Goal: Task Accomplishment & Management: Manage account settings

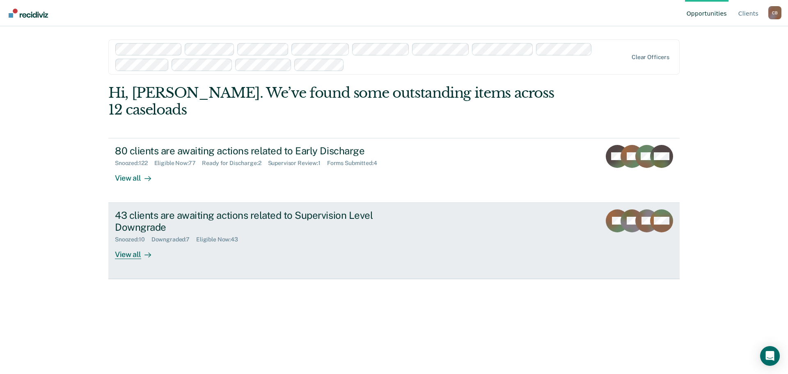
click at [136, 243] on div "View all" at bounding box center [138, 251] width 46 height 16
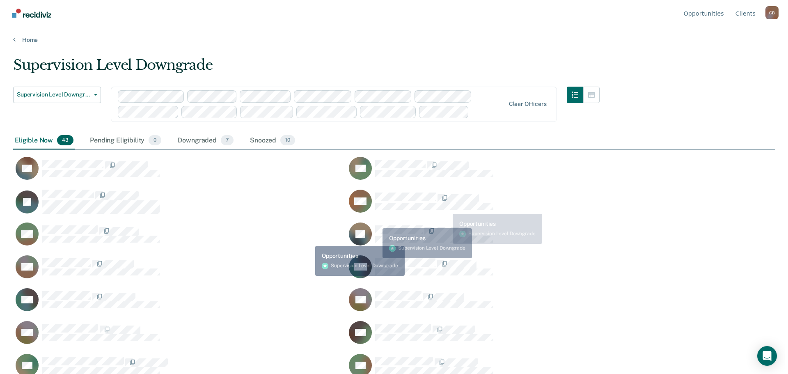
scroll to position [250, 756]
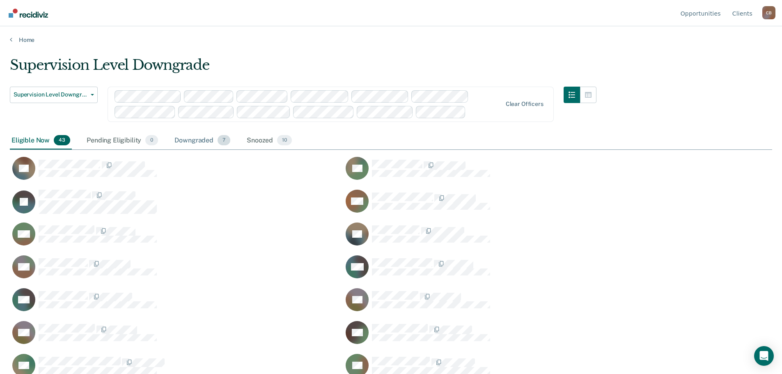
click at [197, 141] on div "Downgraded 7" at bounding box center [202, 141] width 59 height 18
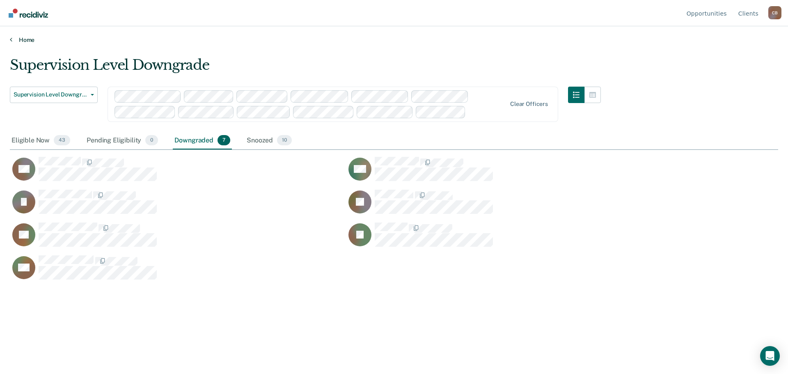
click at [10, 39] on icon at bounding box center [11, 39] width 2 height 7
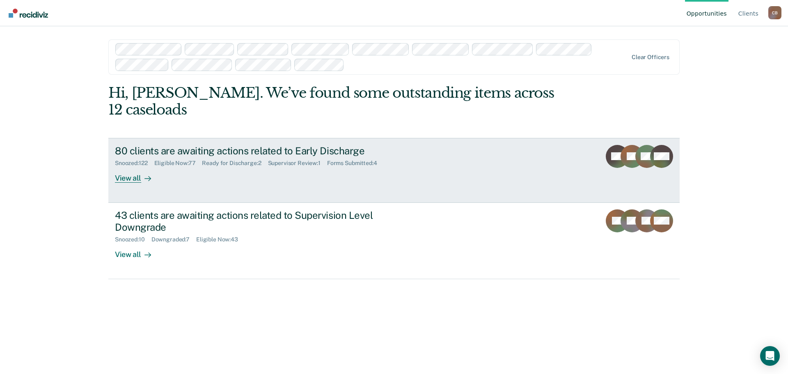
click at [239, 167] on link "80 clients are awaiting actions related to Early Discharge Snoozed : 122 Eligib…" at bounding box center [393, 170] width 571 height 65
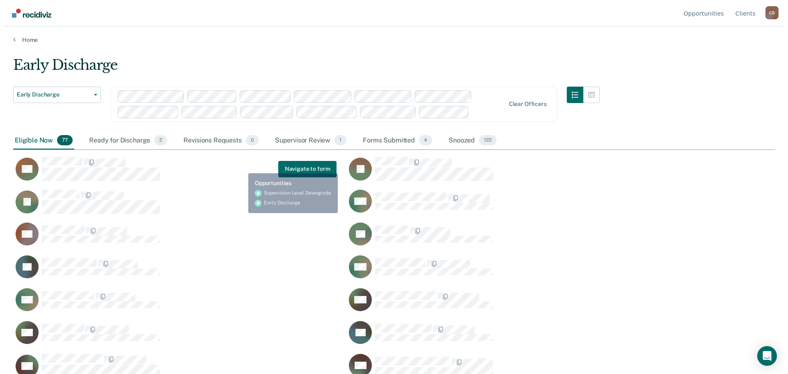
scroll to position [250, 756]
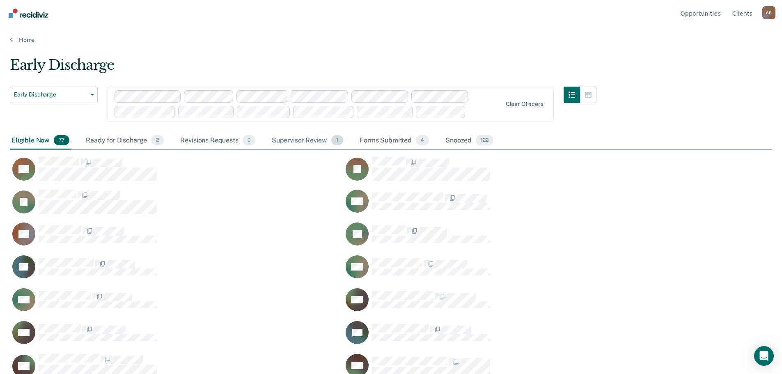
click at [298, 140] on div "Supervisor Review 1" at bounding box center [307, 141] width 75 height 18
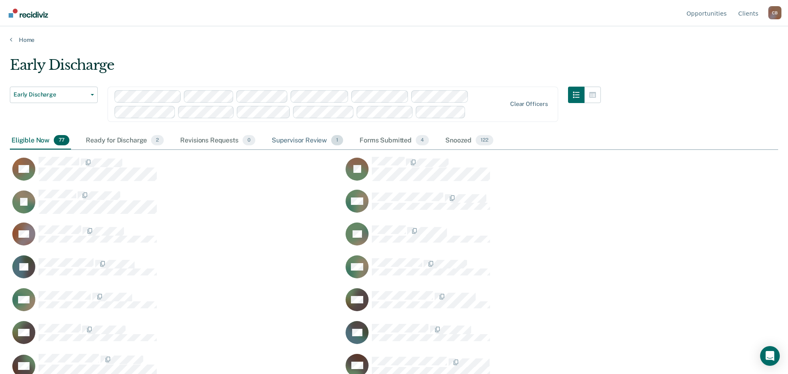
scroll to position [250, 762]
